Goal: Entertainment & Leisure: Consume media (video, audio)

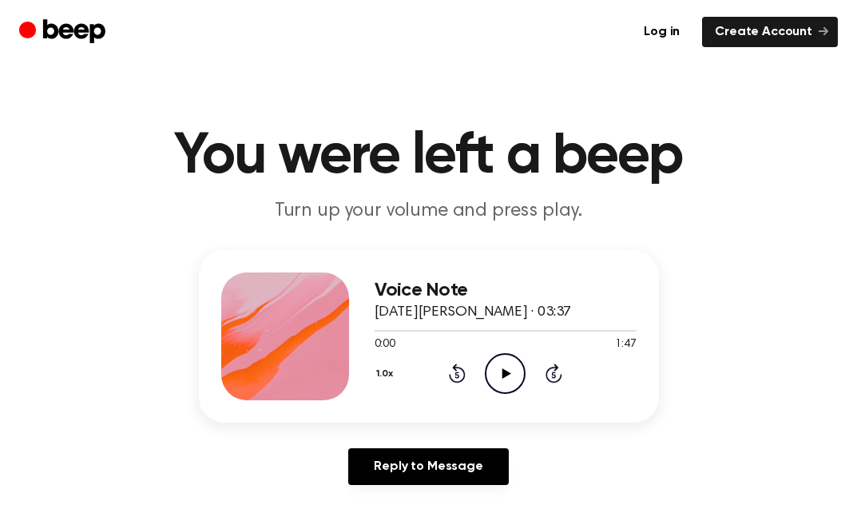
click at [465, 364] on icon "Rewind 5 seconds" at bounding box center [457, 373] width 18 height 21
click at [504, 371] on icon at bounding box center [506, 373] width 9 height 10
click at [402, 331] on div at bounding box center [506, 329] width 262 height 13
click at [510, 370] on icon "Pause Audio" at bounding box center [505, 373] width 41 height 41
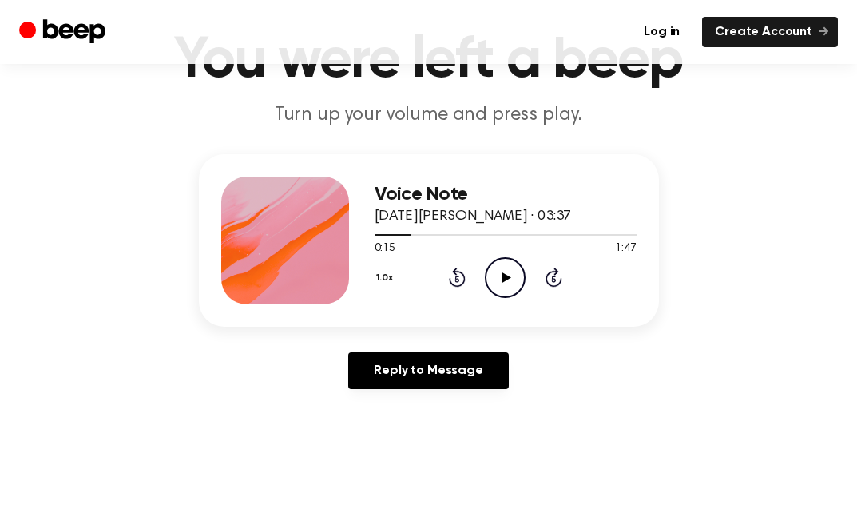
click at [435, 179] on div "Voice Note 26 de agosto de 2025 · 03:37 0:15 1:47 Your browser does not support…" at bounding box center [506, 240] width 262 height 128
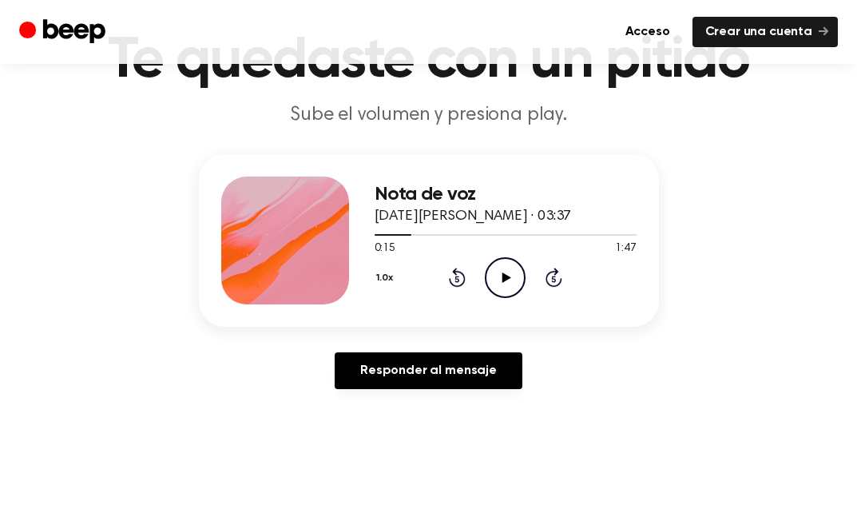
click at [494, 272] on icon "Play Audio" at bounding box center [505, 277] width 41 height 41
click at [494, 272] on icon "Pause Audio" at bounding box center [505, 277] width 41 height 41
click at [343, 204] on div at bounding box center [285, 240] width 128 height 128
drag, startPoint x: 343, startPoint y: 204, endPoint x: 284, endPoint y: 319, distance: 129.3
click at [284, 319] on div "Nota de voz 26 de agosto de 2025 · 03:37 0:16 1:47 Su navegador no soporta el e…" at bounding box center [429, 240] width 460 height 173
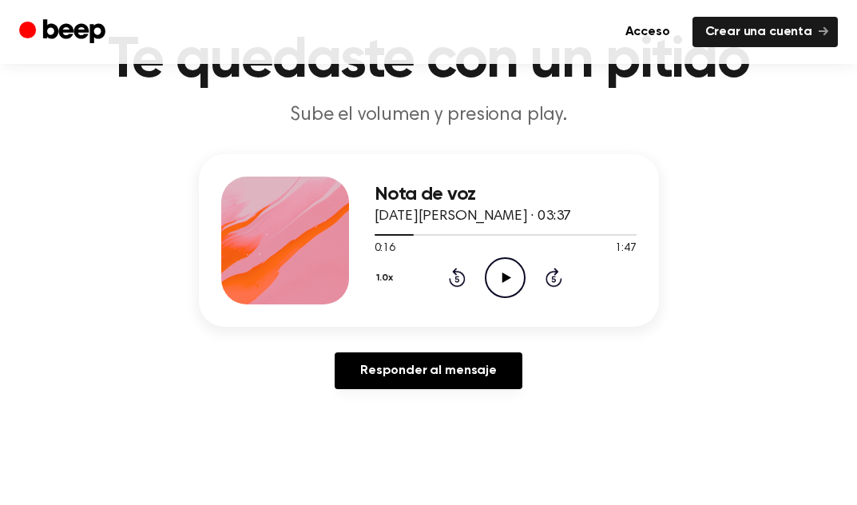
click at [456, 284] on icon "Rewind 5 seconds" at bounding box center [457, 277] width 18 height 21
click at [455, 283] on icon "Rewind 5 seconds" at bounding box center [457, 277] width 18 height 21
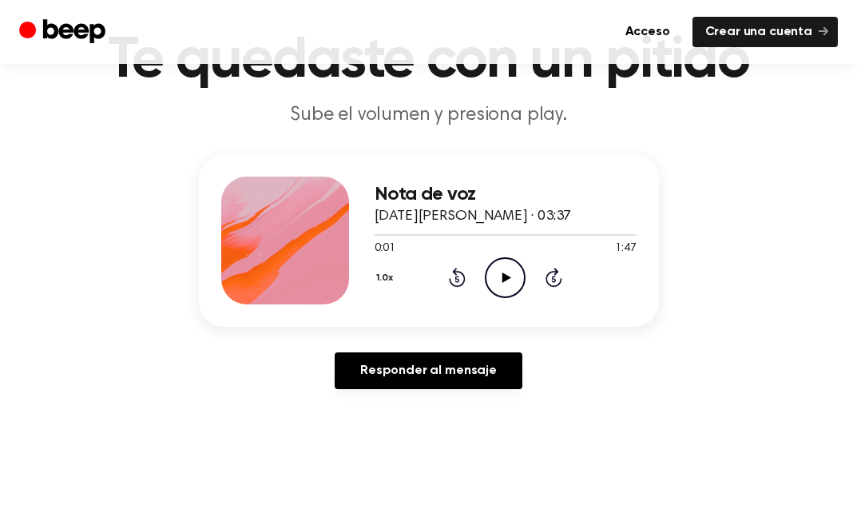
click at [514, 280] on icon "Play Audio" at bounding box center [505, 277] width 41 height 41
click at [509, 282] on icon at bounding box center [505, 277] width 7 height 10
click at [460, 284] on icon "Rewind 5 seconds" at bounding box center [457, 277] width 18 height 21
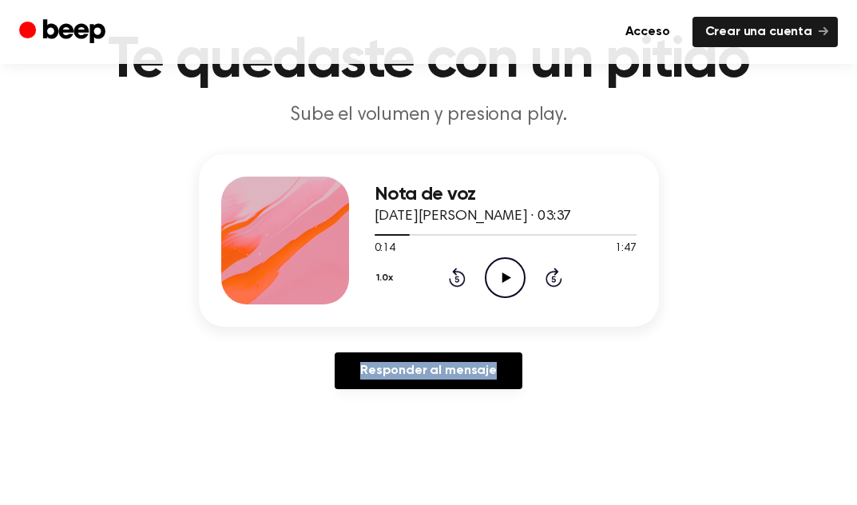
click at [460, 284] on icon "Rewind 5 seconds" at bounding box center [457, 277] width 18 height 21
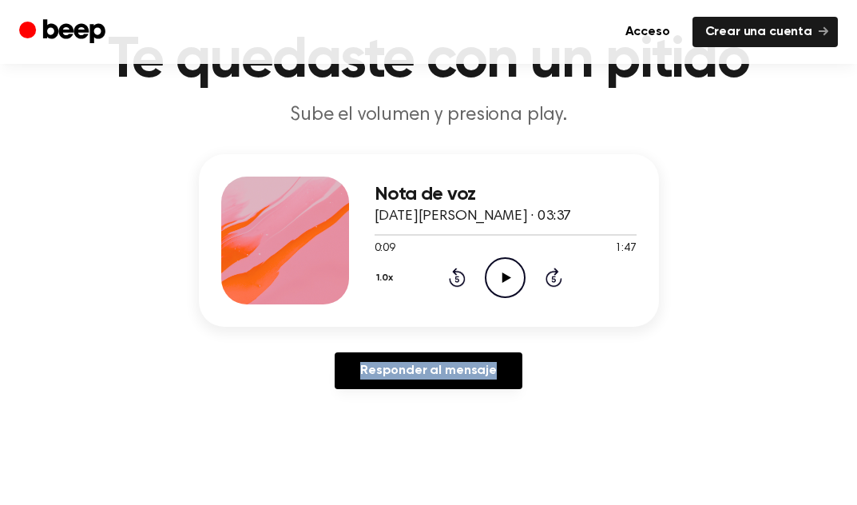
click at [460, 284] on icon "Rewind 5 seconds" at bounding box center [457, 277] width 18 height 21
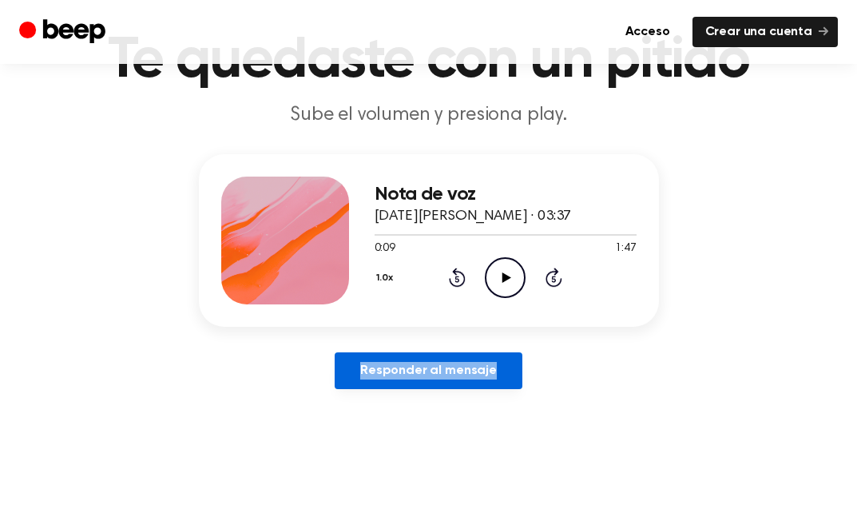
drag, startPoint x: 460, startPoint y: 284, endPoint x: 434, endPoint y: 374, distance: 93.8
click at [434, 374] on div "Nota de voz 26 de agosto de 2025 · 03:37 0:09 1:47 Su navegador no soporta el e…" at bounding box center [428, 278] width 819 height 248
click at [434, 374] on font "Responder al mensaje" at bounding box center [428, 370] width 137 height 13
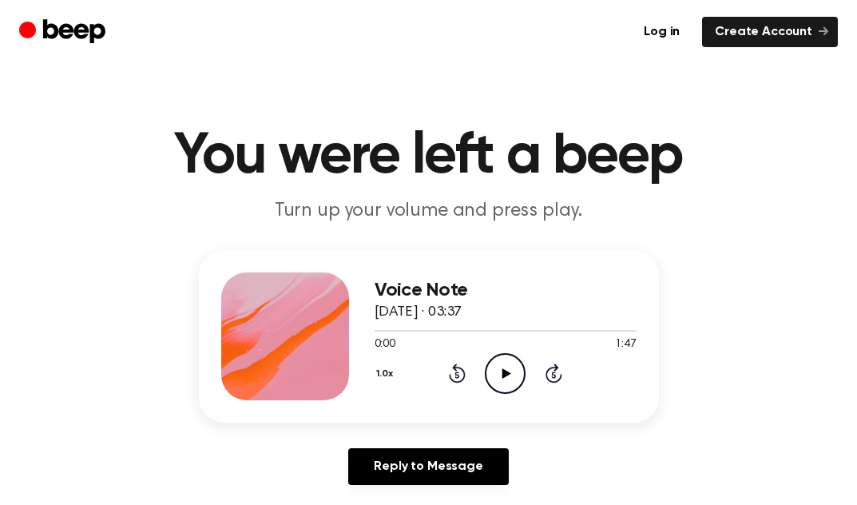
click at [510, 367] on icon "Play Audio" at bounding box center [505, 373] width 41 height 41
click at [506, 380] on icon "Pause Audio" at bounding box center [505, 373] width 41 height 41
click at [506, 371] on icon at bounding box center [506, 373] width 9 height 10
click at [506, 374] on icon "Pause Audio" at bounding box center [505, 373] width 41 height 41
click at [512, 371] on icon "Play Audio" at bounding box center [505, 373] width 41 height 41
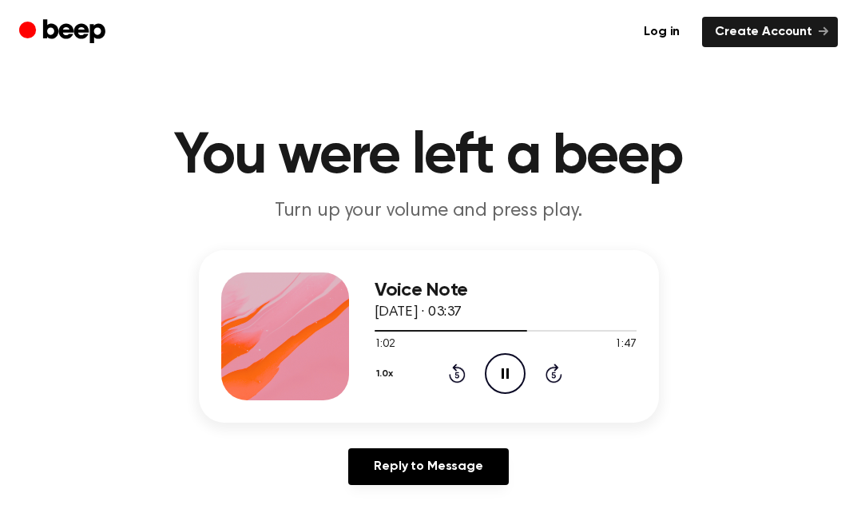
click at [512, 371] on icon "Pause Audio" at bounding box center [505, 373] width 41 height 41
click at [510, 384] on icon "Play Audio" at bounding box center [505, 373] width 41 height 41
click at [504, 369] on icon at bounding box center [505, 373] width 7 height 10
click at [504, 369] on icon at bounding box center [506, 373] width 9 height 10
click at [553, 375] on icon at bounding box center [554, 375] width 4 height 6
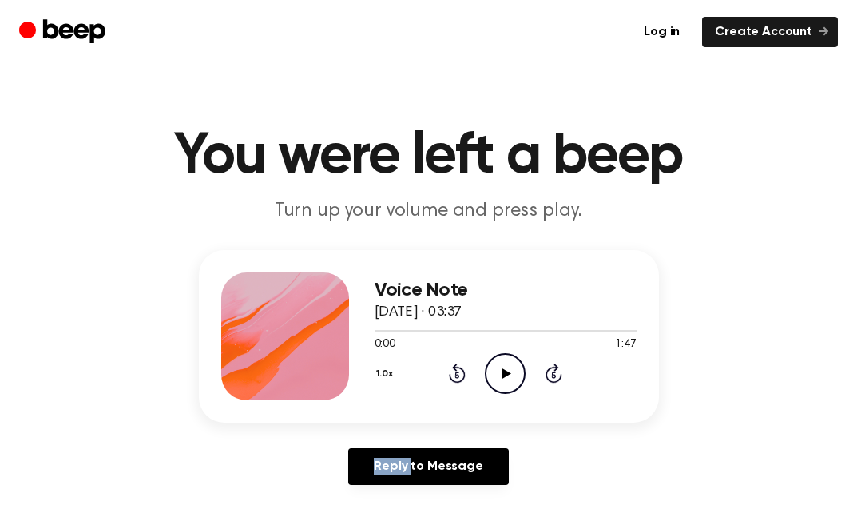
click at [553, 375] on icon at bounding box center [554, 375] width 4 height 6
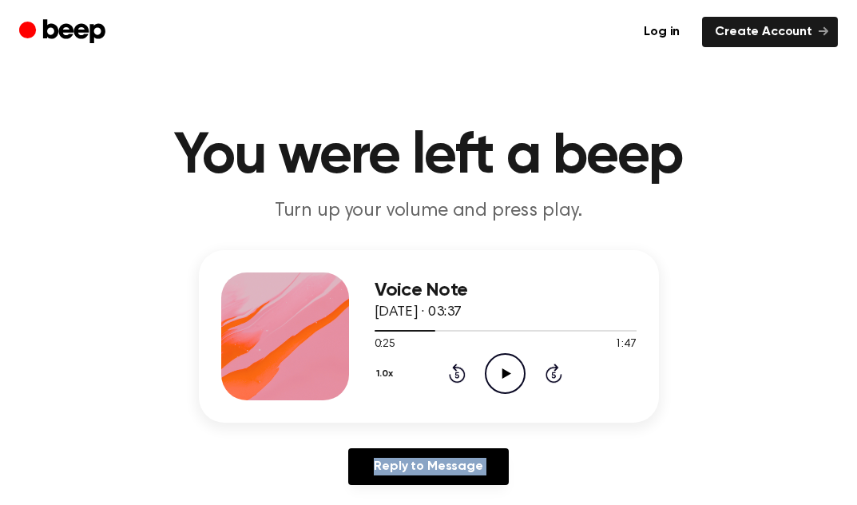
click at [553, 375] on icon at bounding box center [554, 375] width 4 height 6
click at [459, 378] on icon "Rewind 5 seconds" at bounding box center [457, 373] width 18 height 21
click at [457, 370] on icon at bounding box center [457, 372] width 17 height 19
click at [508, 370] on icon "Play Audio" at bounding box center [505, 373] width 41 height 41
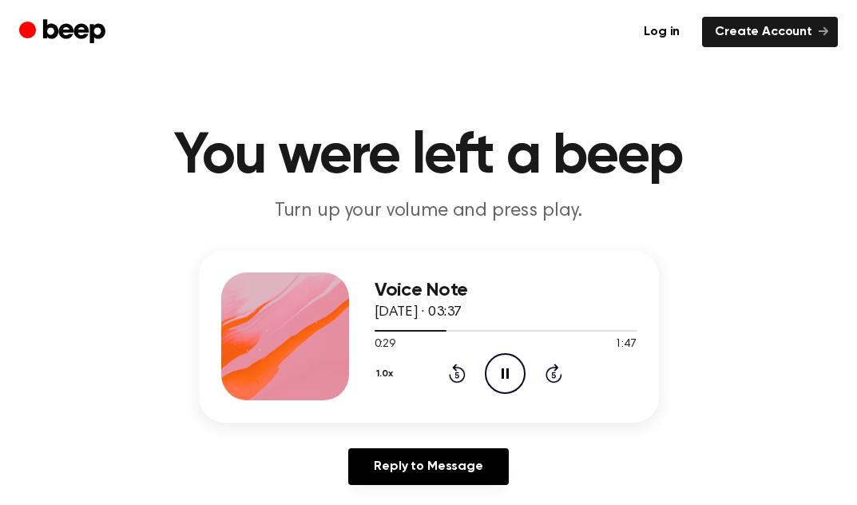
click at [451, 382] on icon "Rewind 5 seconds" at bounding box center [457, 373] width 18 height 21
click at [513, 366] on icon "Pause Audio" at bounding box center [505, 373] width 41 height 41
click at [464, 367] on icon "Rewind 5 seconds" at bounding box center [457, 373] width 18 height 21
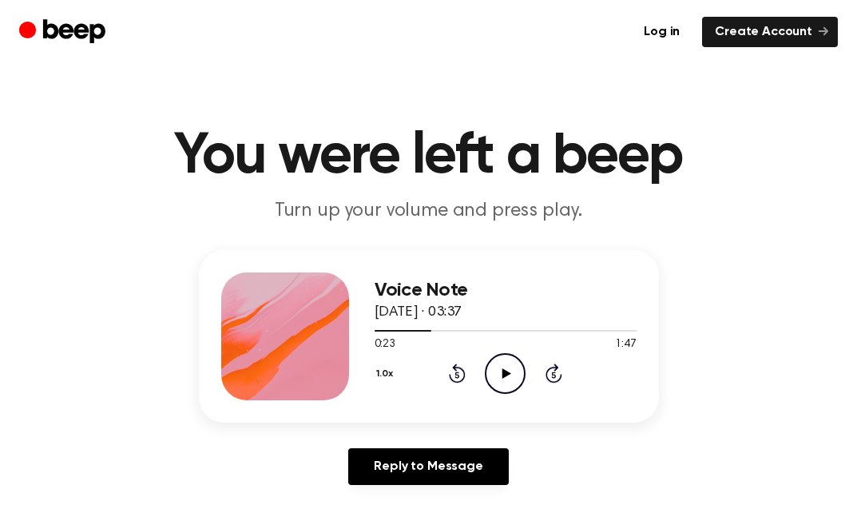
click at [508, 371] on icon at bounding box center [506, 373] width 9 height 10
click at [508, 371] on icon at bounding box center [505, 373] width 7 height 10
drag, startPoint x: 545, startPoint y: 361, endPoint x: 554, endPoint y: 372, distance: 14.2
click at [554, 372] on div "1.0x Rewind 5 seconds Play Audio Skip 5 seconds" at bounding box center [506, 373] width 262 height 41
click at [554, 372] on icon at bounding box center [554, 375] width 4 height 6
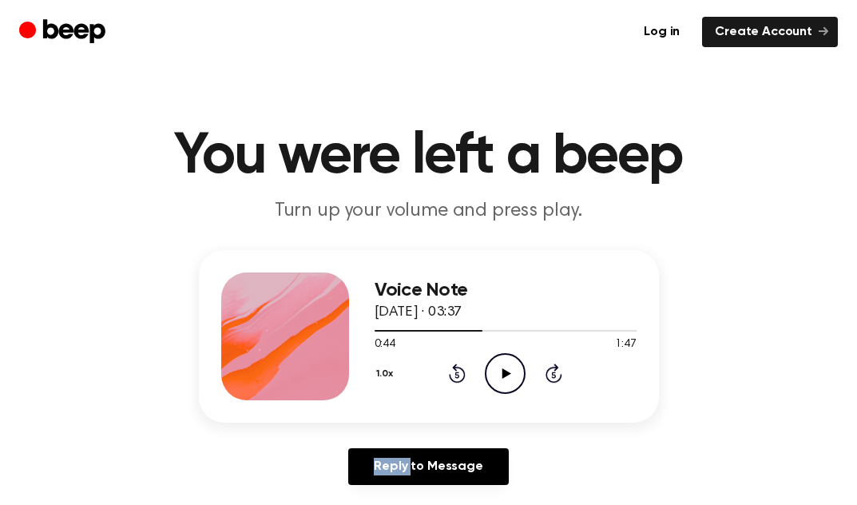
click at [554, 372] on icon at bounding box center [554, 375] width 4 height 6
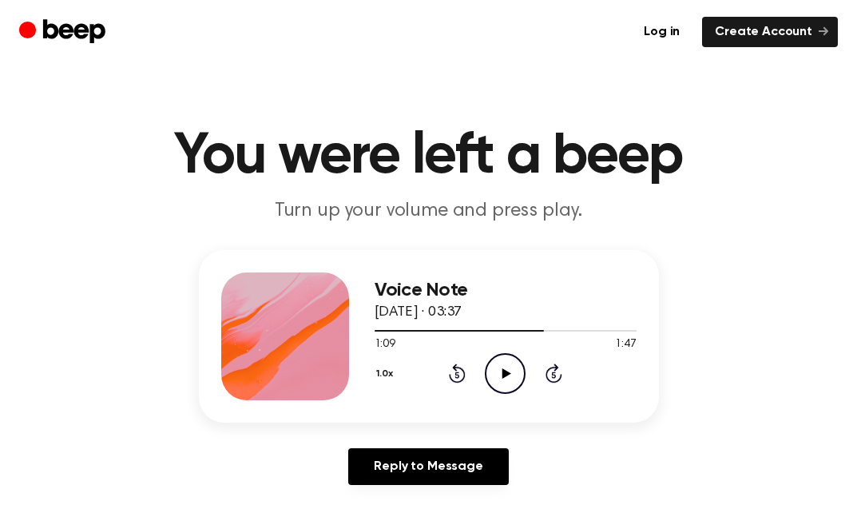
click at [503, 372] on icon at bounding box center [506, 373] width 9 height 10
click at [553, 376] on icon "Skip 5 seconds" at bounding box center [554, 373] width 18 height 21
click at [507, 373] on icon at bounding box center [505, 373] width 7 height 10
click at [507, 373] on icon at bounding box center [506, 373] width 9 height 10
